Goal: Task Accomplishment & Management: Manage account settings

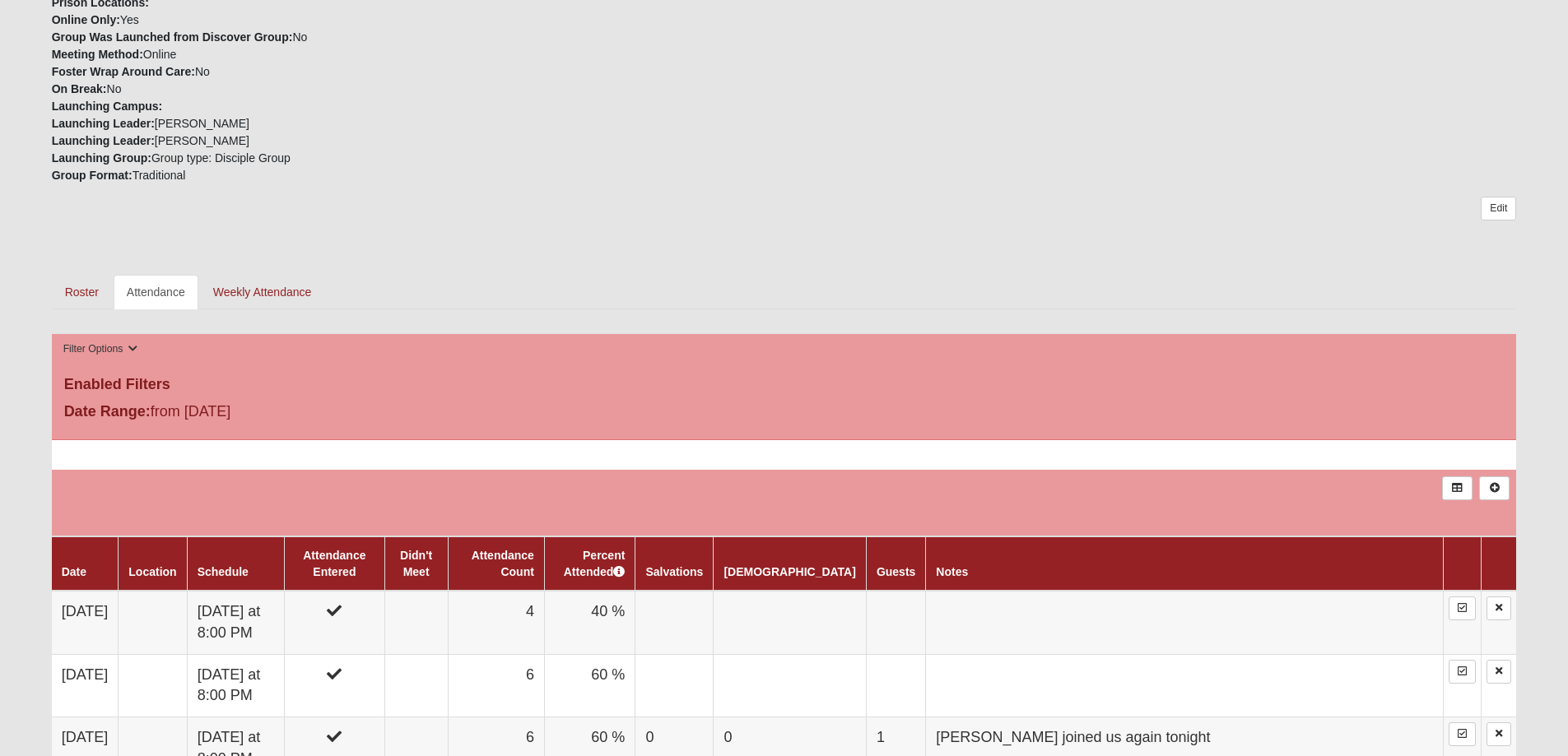
scroll to position [494, 0]
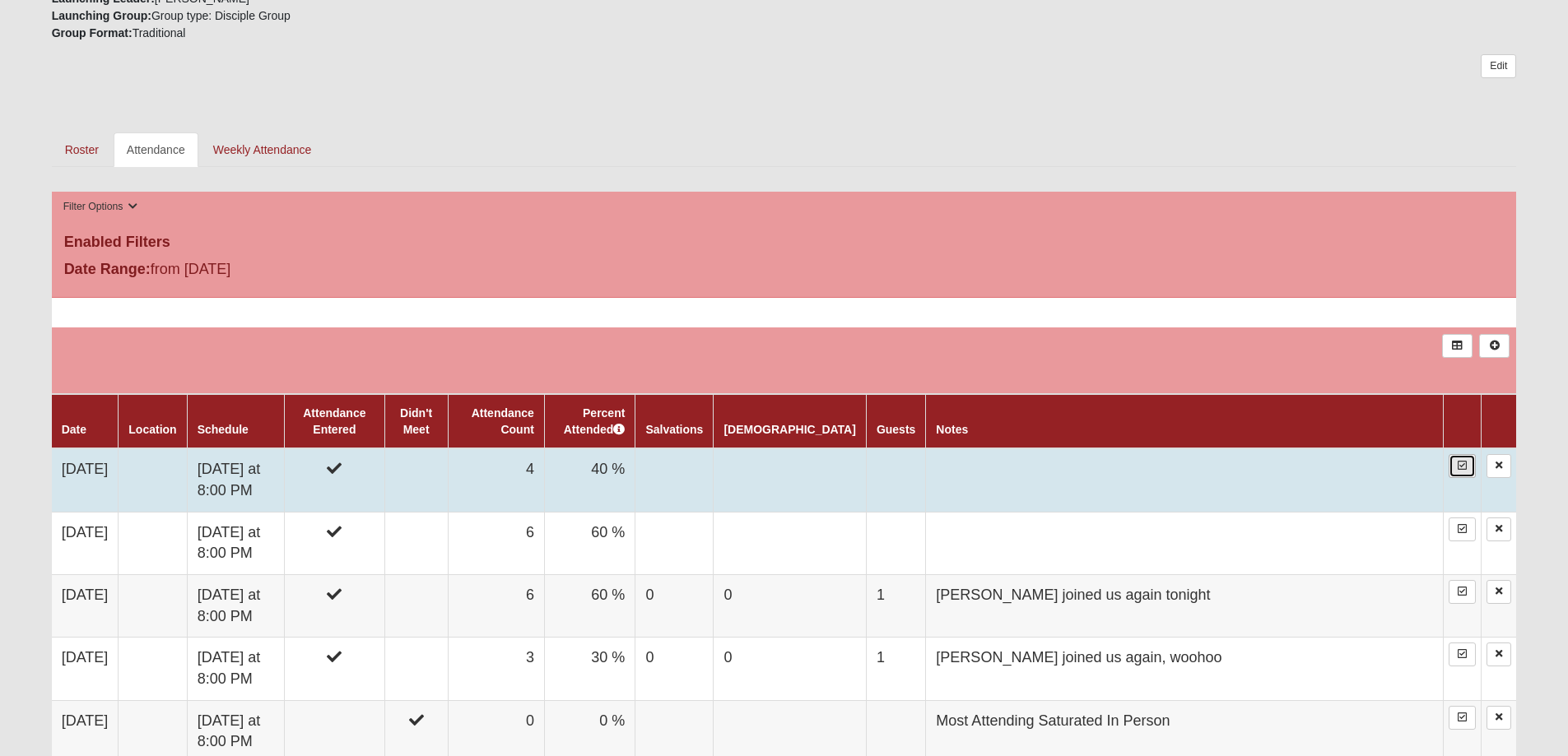
click at [1464, 465] on icon at bounding box center [1462, 466] width 9 height 10
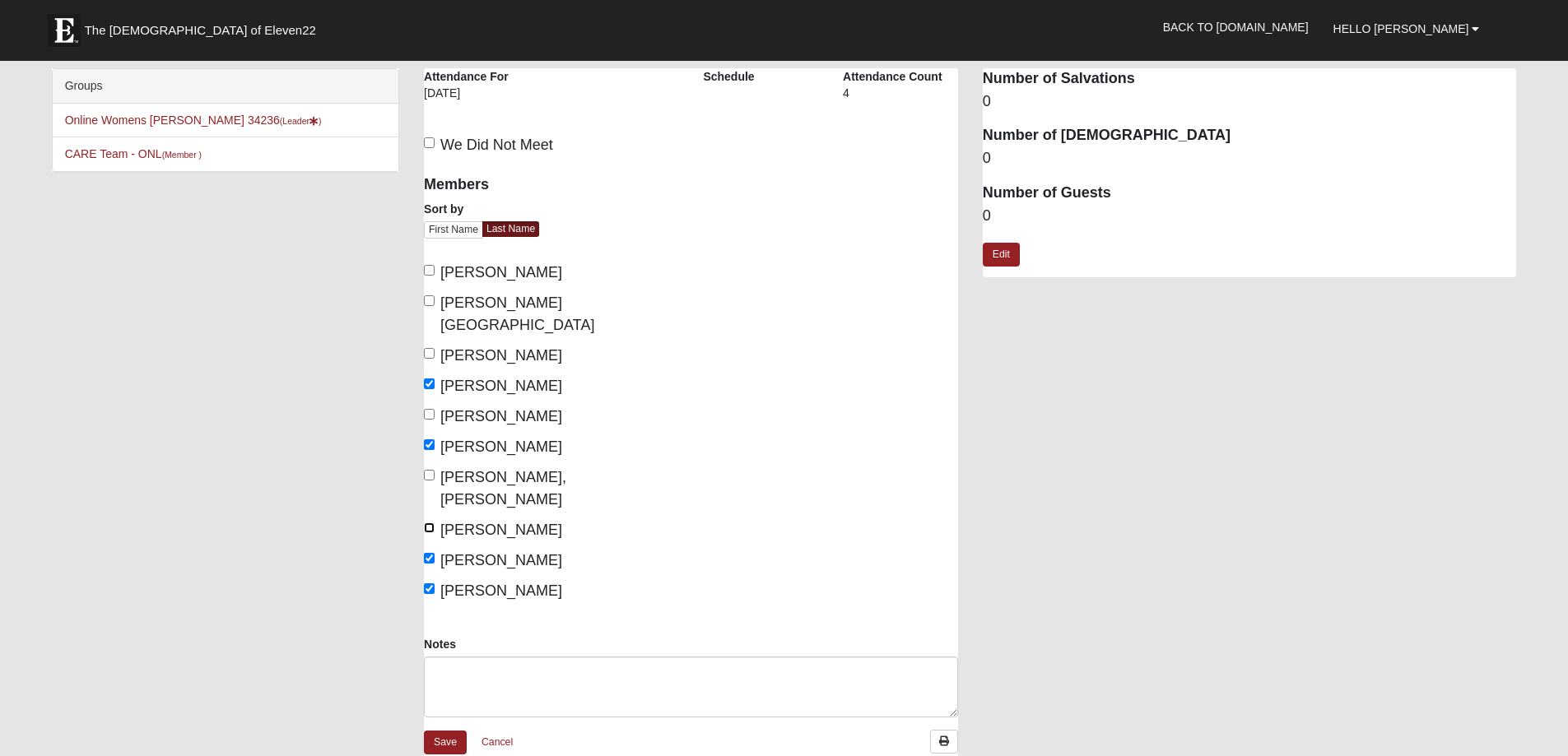
click at [429, 522] on input "[PERSON_NAME]" at bounding box center [429, 527] width 11 height 11
checkbox input "true"
click at [446, 730] on link "Save" at bounding box center [444, 742] width 42 height 24
